Goal: Find specific page/section: Find specific page/section

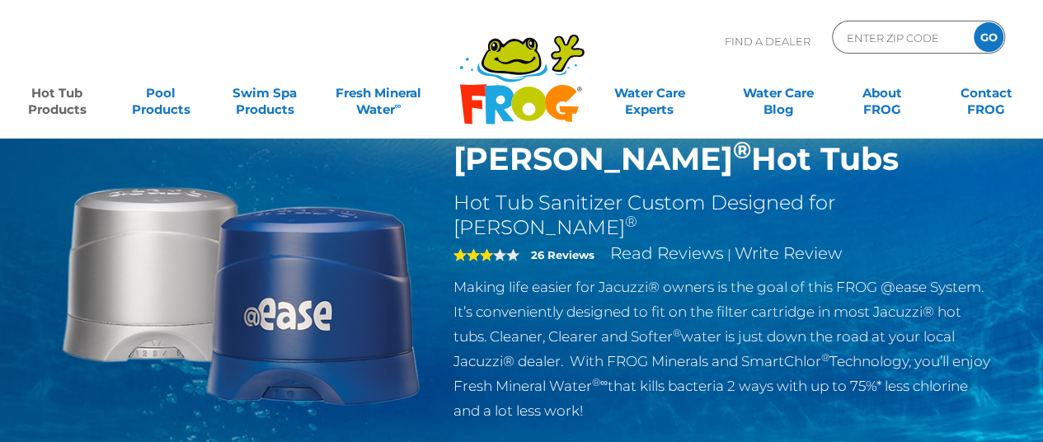
scroll to position [82, 0]
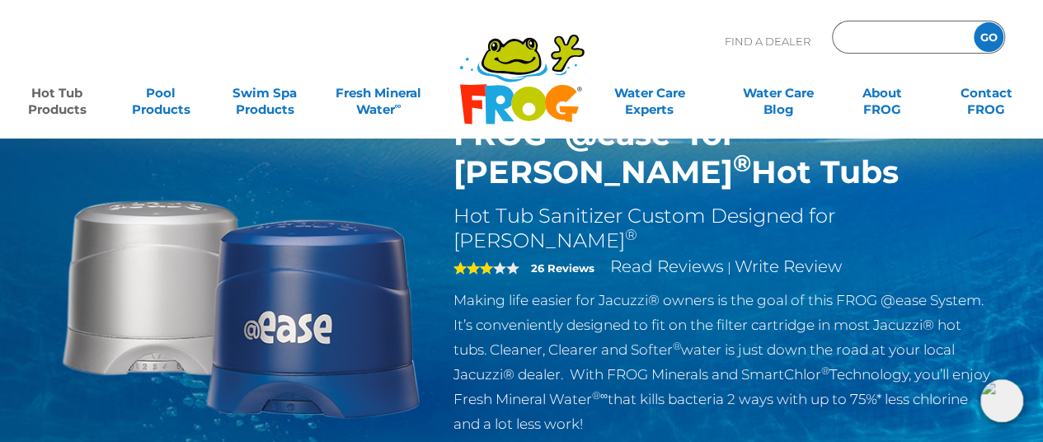
click at [883, 37] on input "Zip Code Form" at bounding box center [900, 38] width 111 height 24
type input "03281"
click at [974, 22] on input "GO" at bounding box center [989, 37] width 30 height 30
click at [989, 35] on input "GO" at bounding box center [989, 37] width 30 height 30
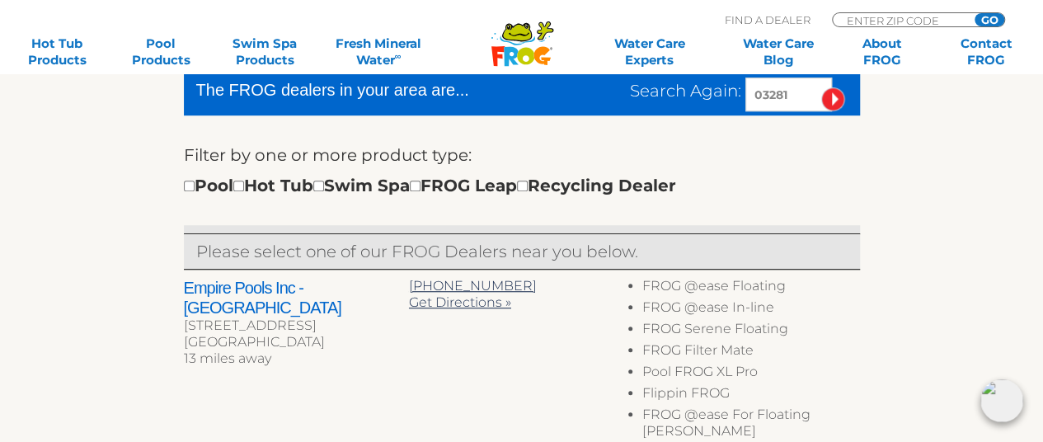
scroll to position [495, 0]
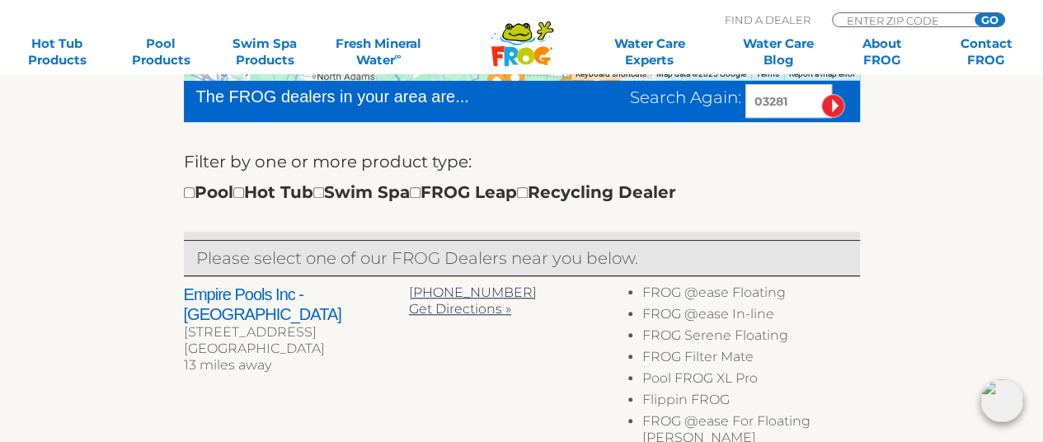
click at [292, 295] on h2 "Empire Pools Inc - [GEOGRAPHIC_DATA]" at bounding box center [296, 305] width 225 height 40
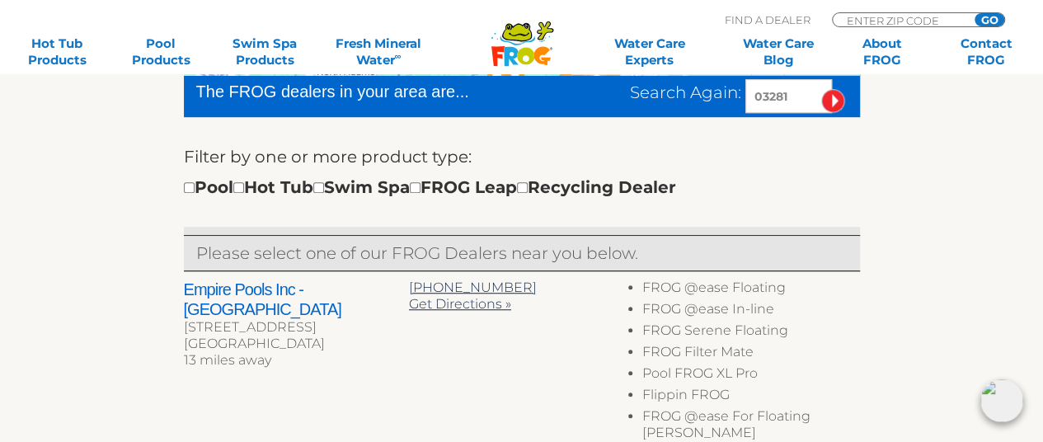
scroll to position [577, 0]
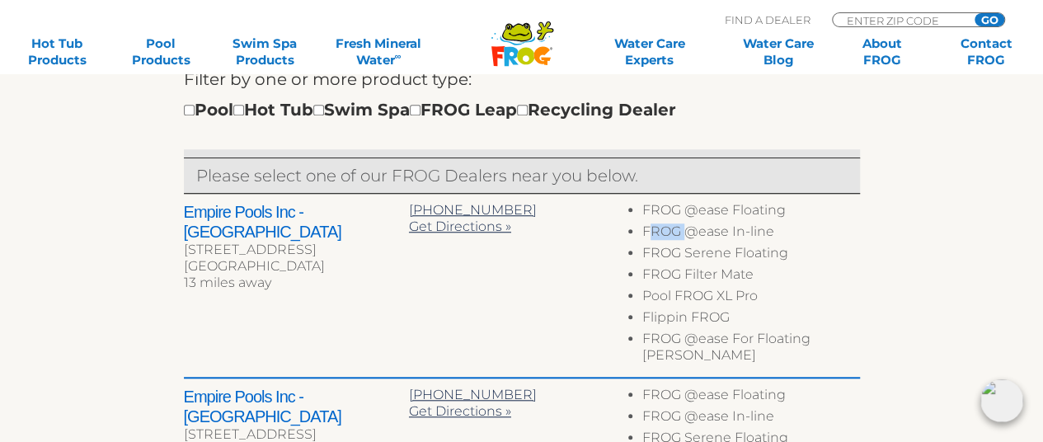
drag, startPoint x: 648, startPoint y: 230, endPoint x: 688, endPoint y: 227, distance: 40.6
click at [688, 227] on li "FROG @ease In-line" at bounding box center [751, 234] width 217 height 21
click at [657, 232] on li "FROG @ease In-line" at bounding box center [751, 234] width 217 height 21
drag, startPoint x: 643, startPoint y: 232, endPoint x: 775, endPoint y: 235, distance: 132.0
click at [775, 235] on li "FROG @ease In-line" at bounding box center [751, 234] width 217 height 21
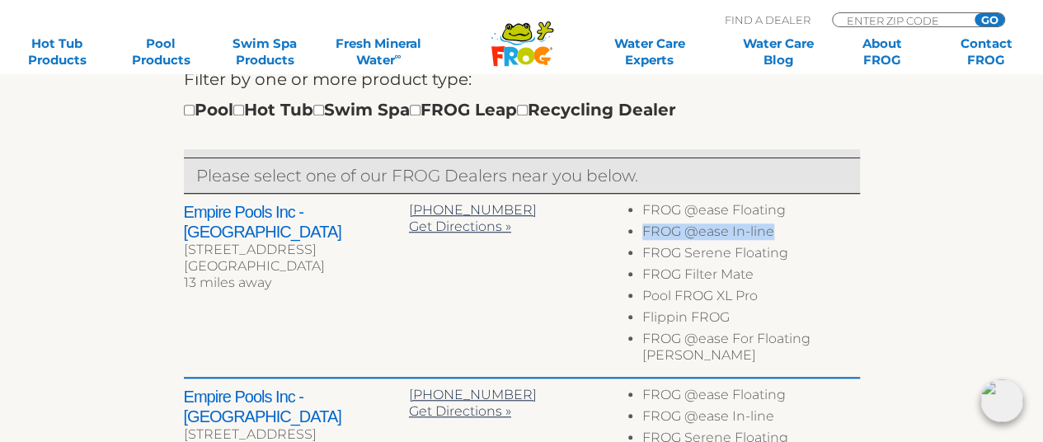
copy li "FROG @ease In-line"
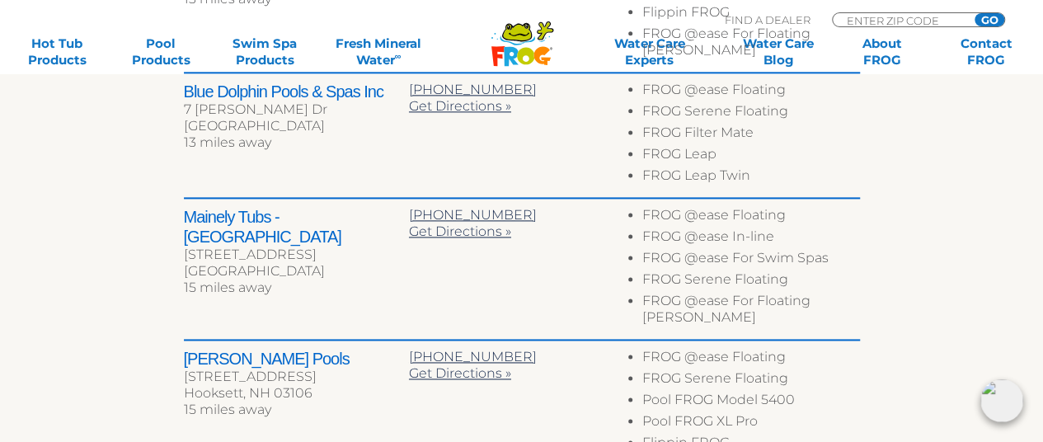
scroll to position [1155, 0]
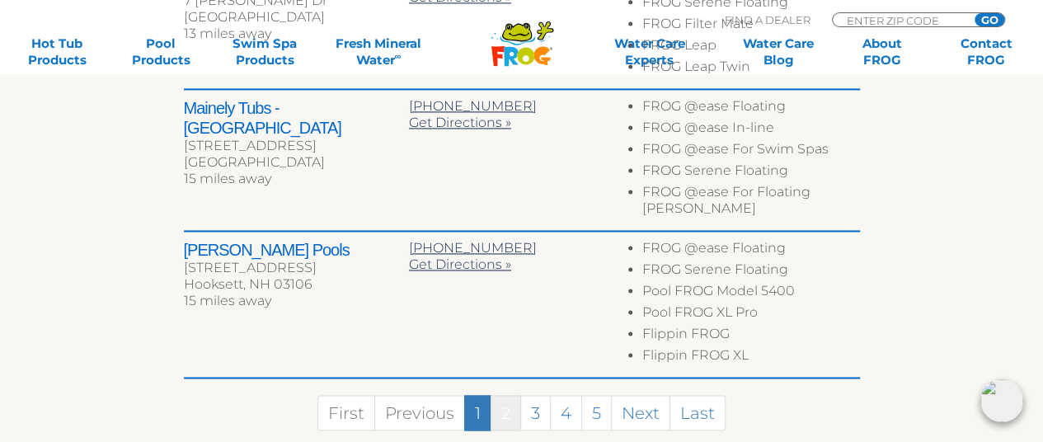
click at [516, 395] on link "2" at bounding box center [506, 412] width 31 height 35
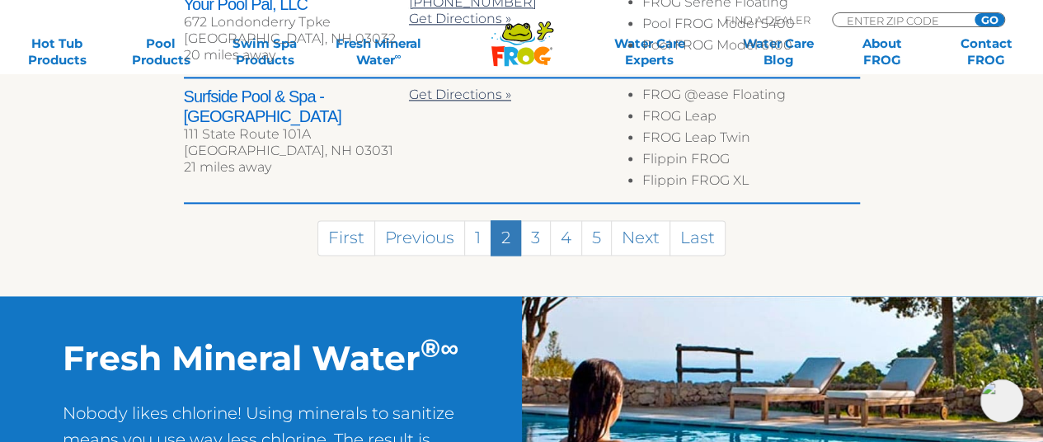
scroll to position [968, 0]
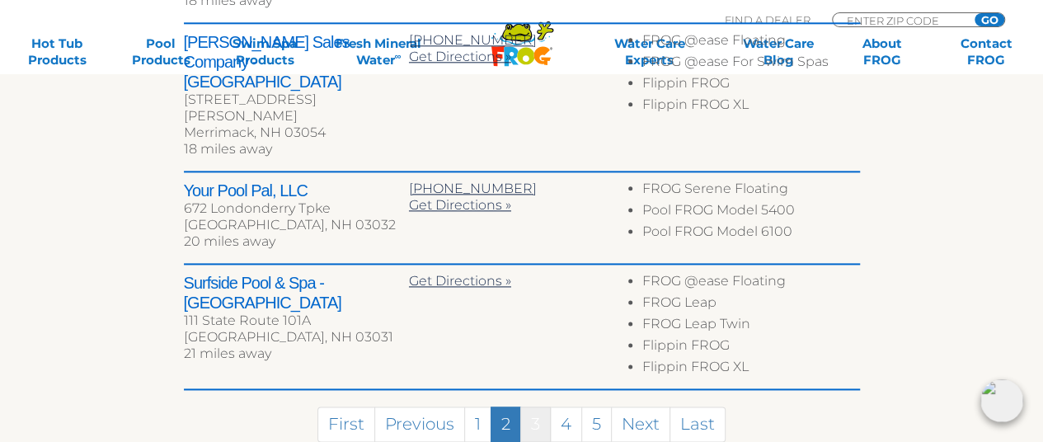
click at [527, 407] on link "3" at bounding box center [535, 424] width 31 height 35
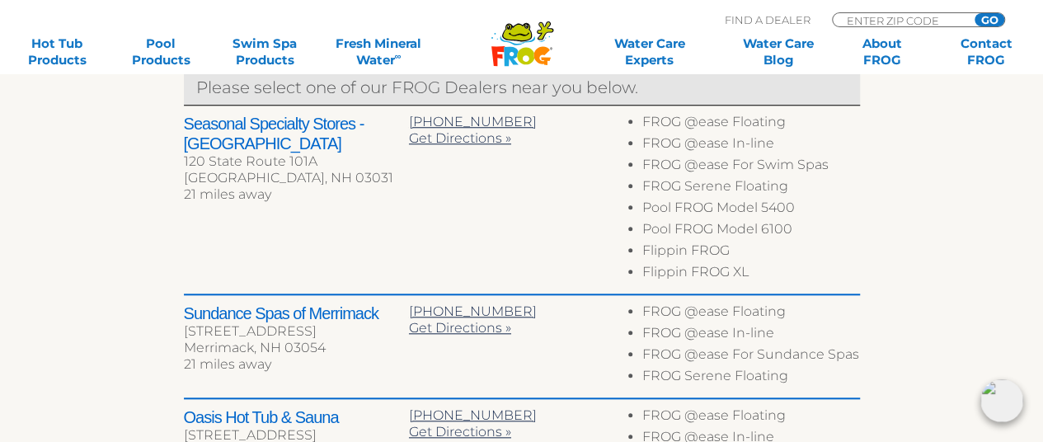
scroll to position [642, 0]
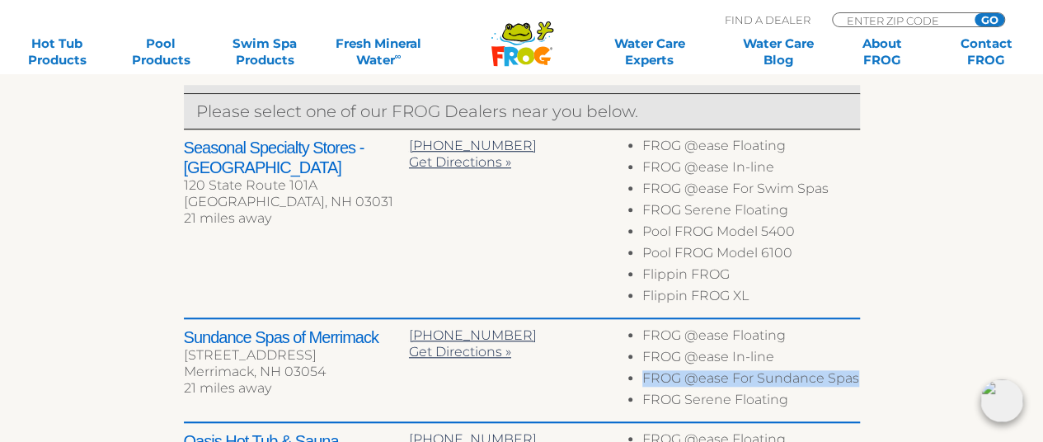
drag, startPoint x: 645, startPoint y: 377, endPoint x: 856, endPoint y: 370, distance: 211.3
click at [856, 370] on li "FROG @ease For Sundance Spas" at bounding box center [751, 380] width 217 height 21
copy li "FROG @ease For Sundance Spas"
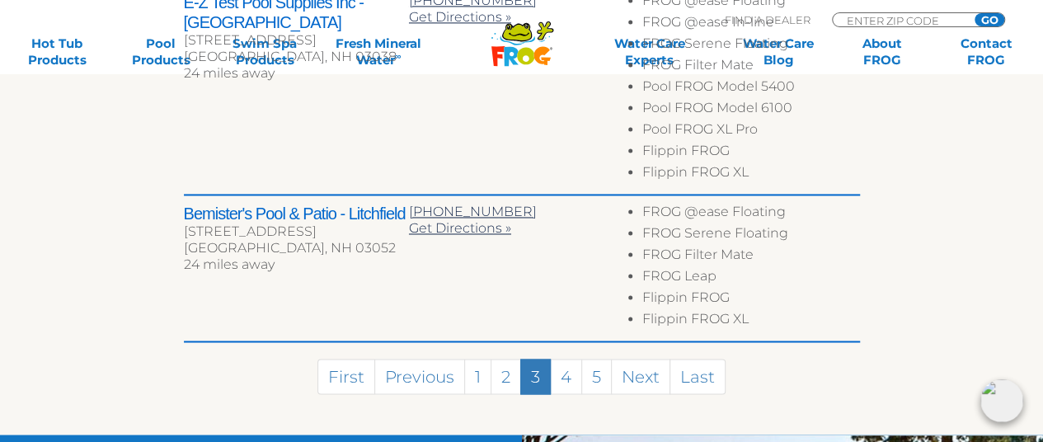
scroll to position [1219, 0]
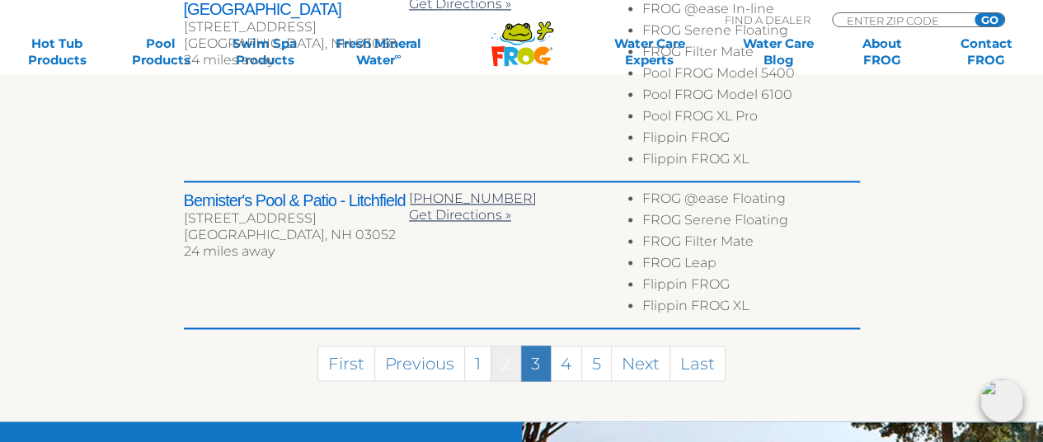
click at [505, 362] on link "2" at bounding box center [506, 363] width 31 height 35
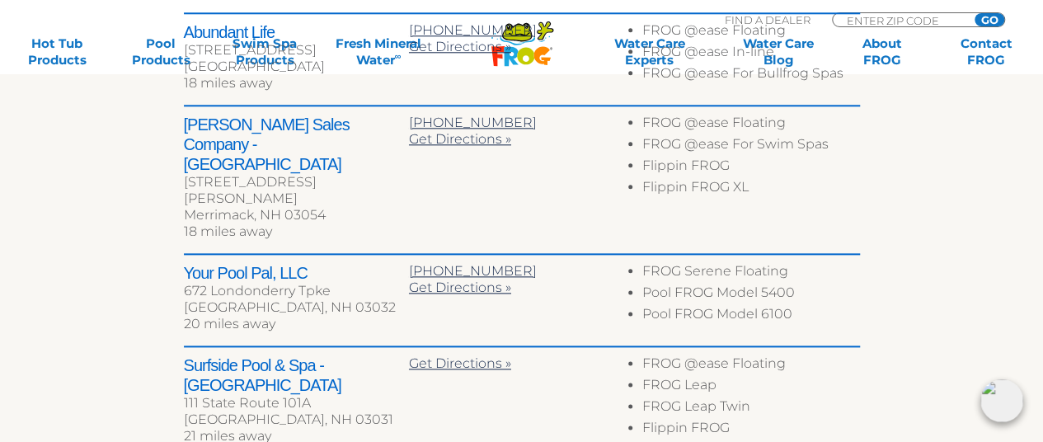
scroll to position [968, 0]
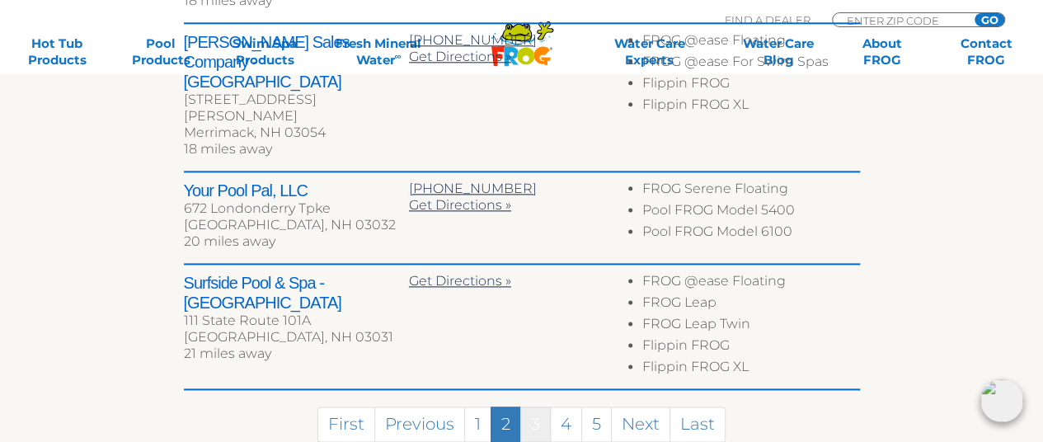
click at [541, 407] on link "3" at bounding box center [535, 424] width 31 height 35
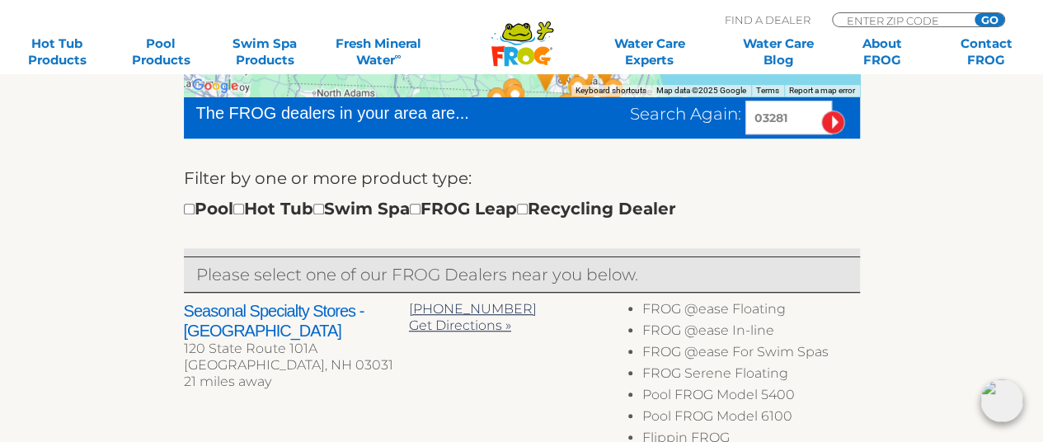
scroll to position [477, 0]
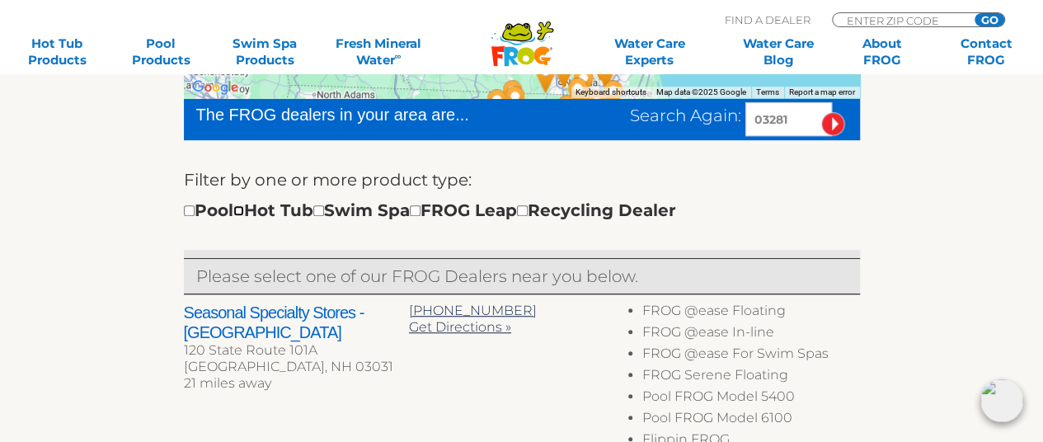
click at [244, 210] on input "checkbox" at bounding box center [238, 210] width 11 height 11
checkbox input "true"
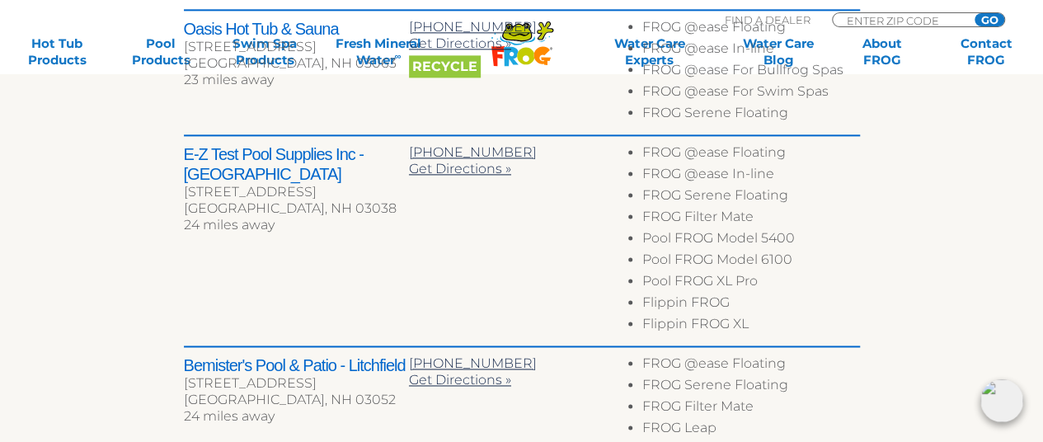
scroll to position [1406, 0]
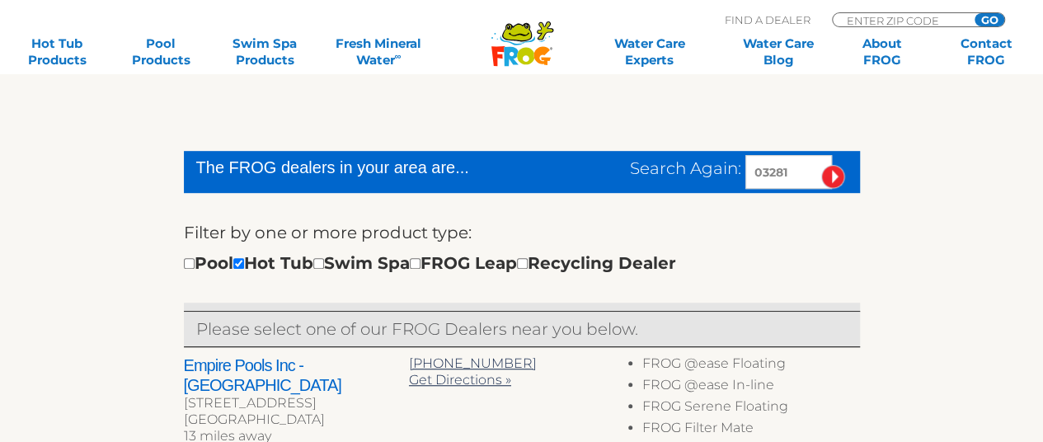
scroll to position [575, 0]
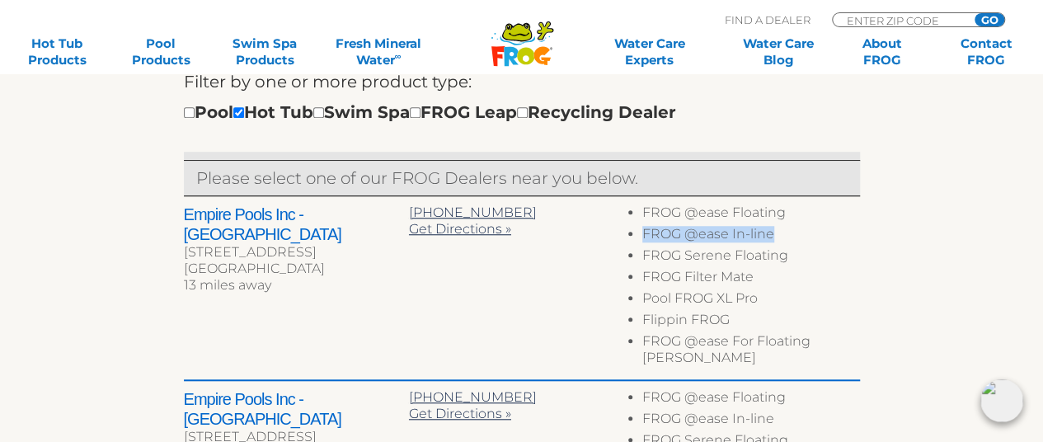
drag, startPoint x: 777, startPoint y: 228, endPoint x: 615, endPoint y: 171, distance: 172.4
click at [645, 234] on li "FROG @ease In-line" at bounding box center [751, 236] width 217 height 21
copy li "FROG @ease In-line"
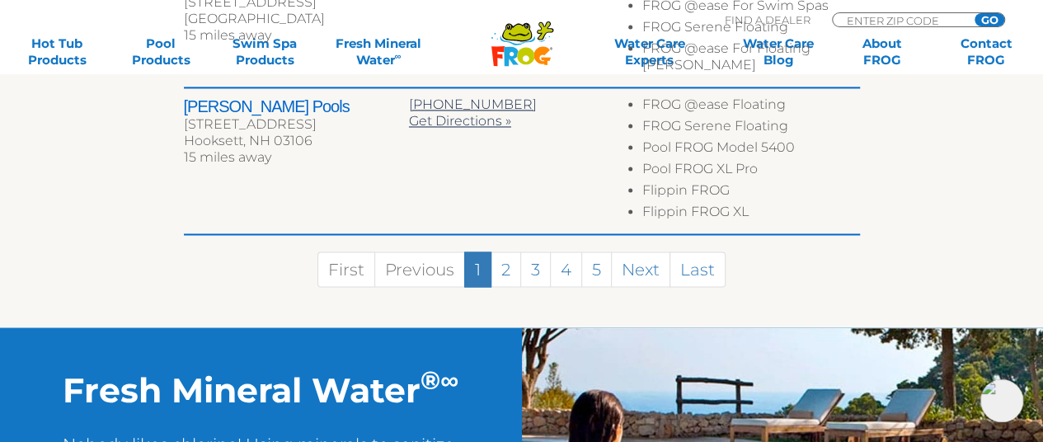
scroll to position [1400, 0]
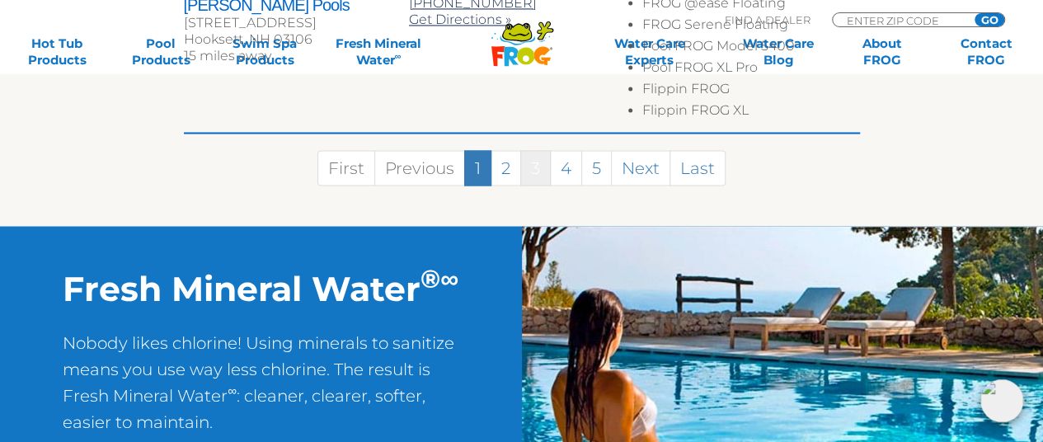
click at [531, 150] on link "3" at bounding box center [535, 167] width 31 height 35
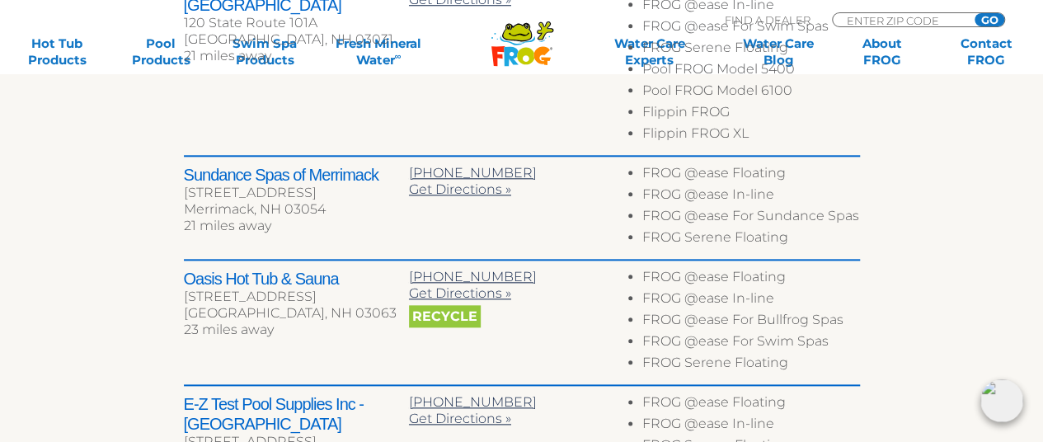
scroll to position [722, 0]
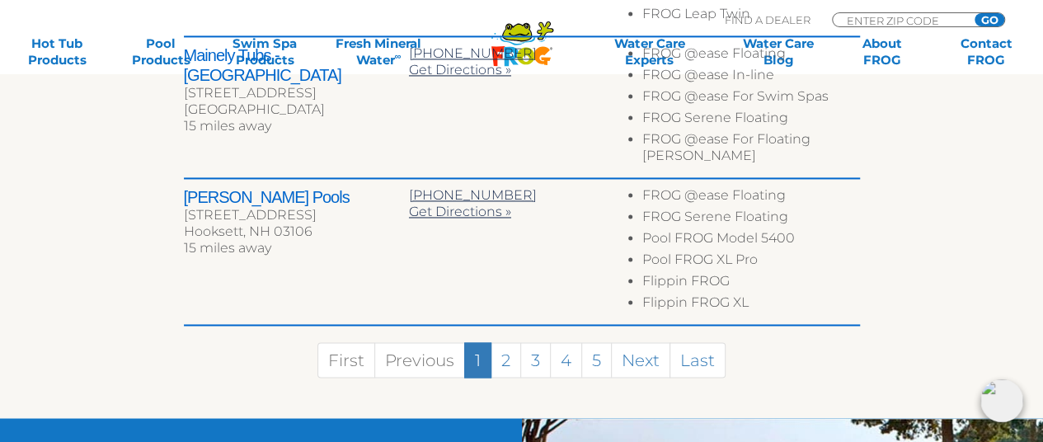
scroll to position [1213, 0]
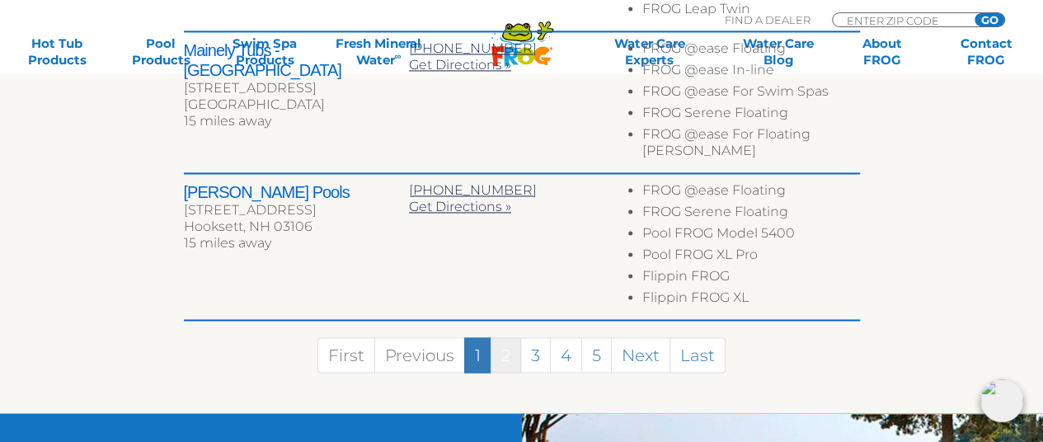
click at [505, 337] on link "2" at bounding box center [506, 354] width 31 height 35
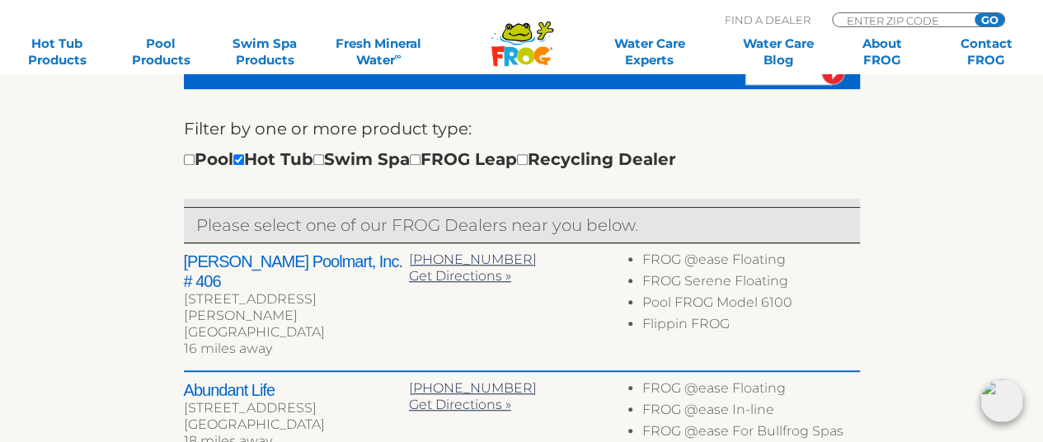
scroll to position [449, 0]
